Goal: Check status

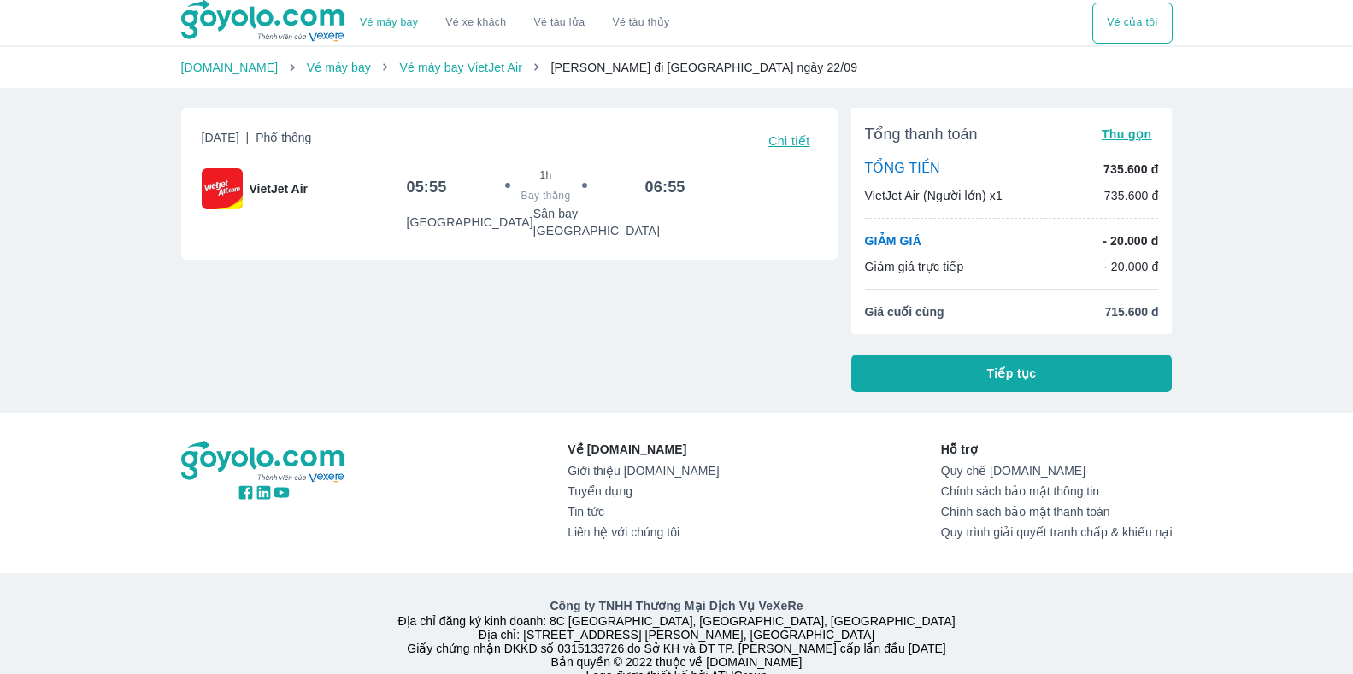
click at [1150, 16] on button "Vé của tôi" at bounding box center [1131, 23] width 79 height 41
click at [1118, 16] on button "Vé của tôi" at bounding box center [1131, 23] width 79 height 41
